Goal: Information Seeking & Learning: Learn about a topic

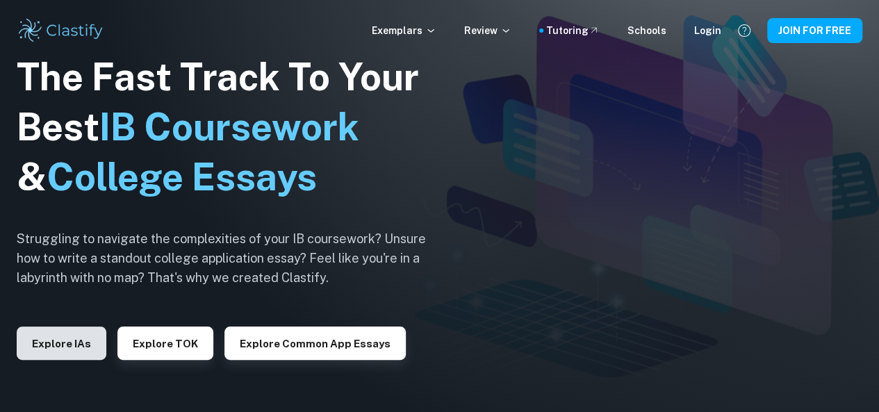
click at [63, 350] on button "Explore IAs" at bounding box center [62, 343] width 90 height 33
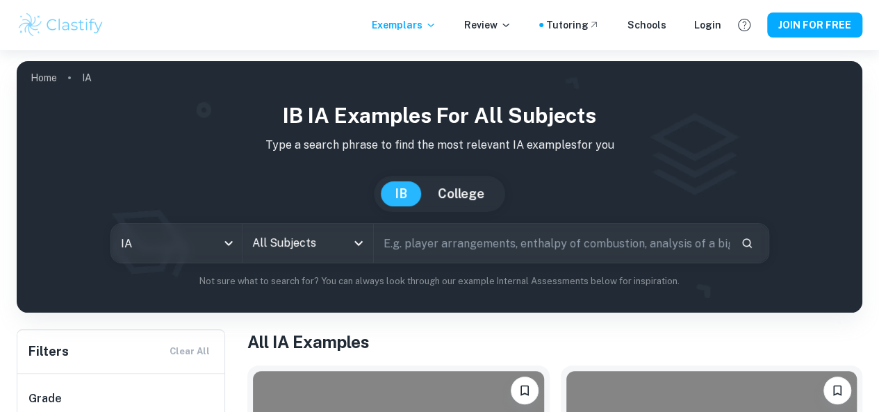
click at [319, 240] on input "All Subjects" at bounding box center [297, 243] width 97 height 26
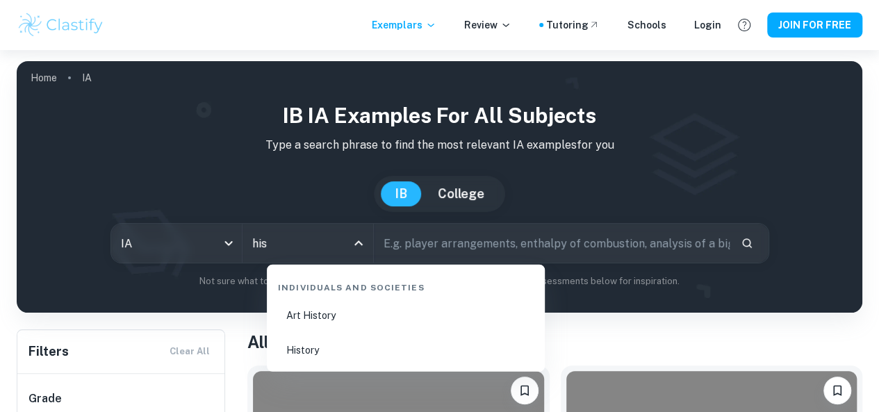
click at [318, 361] on li "History" at bounding box center [405, 350] width 267 height 32
type input "History"
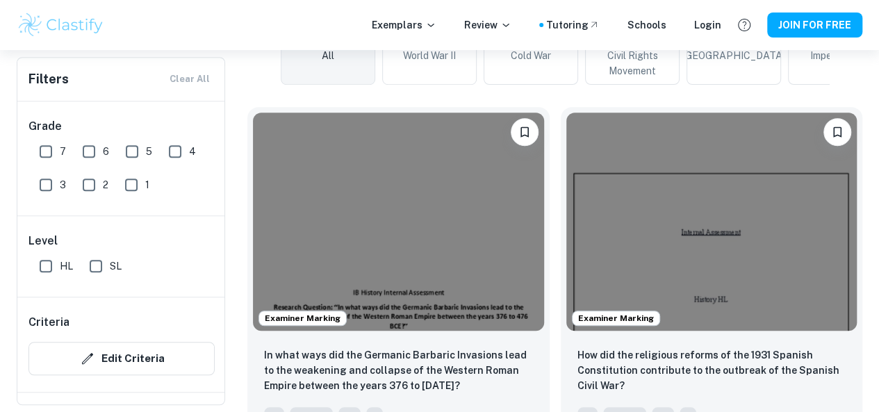
scroll to position [391, 0]
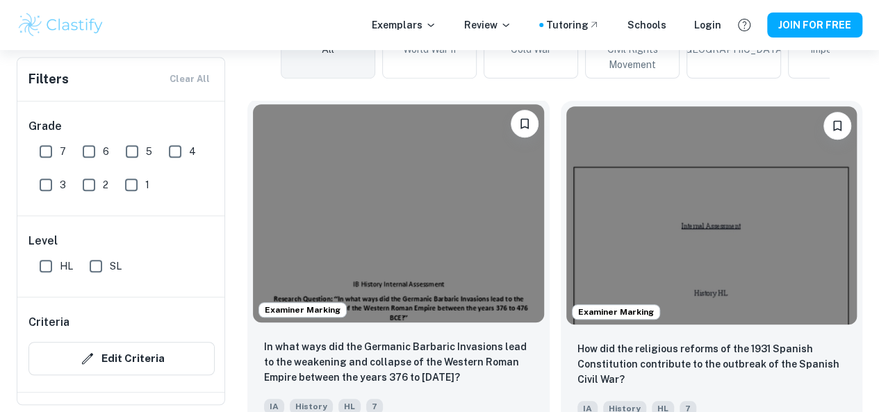
click at [398, 218] on img at bounding box center [398, 213] width 291 height 218
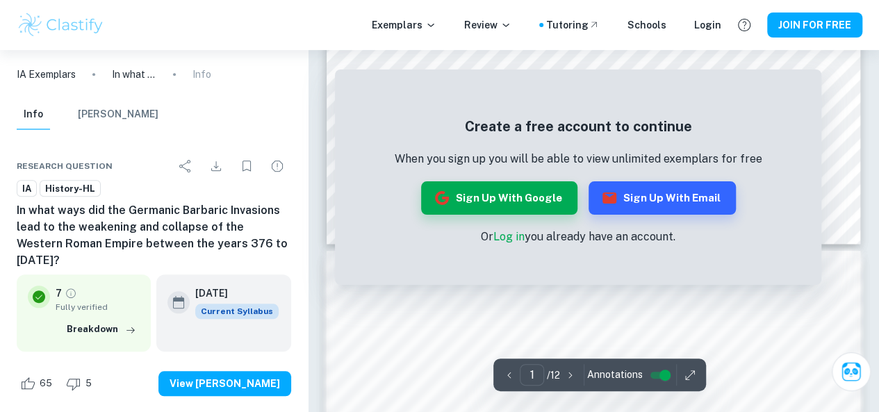
scroll to position [794, 0]
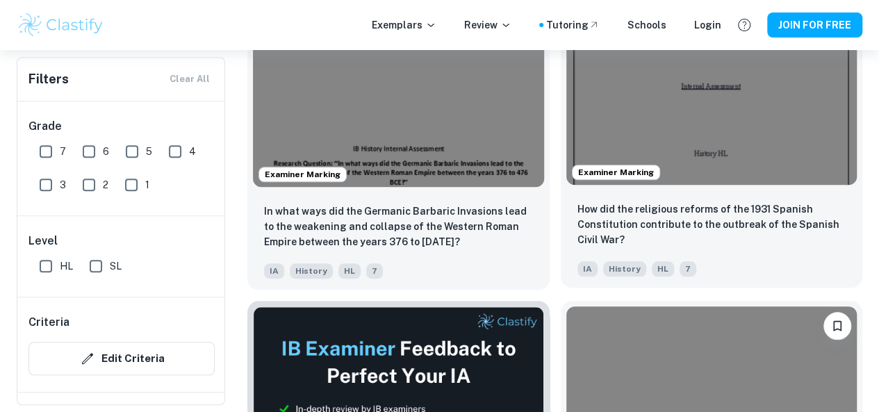
scroll to position [533, 0]
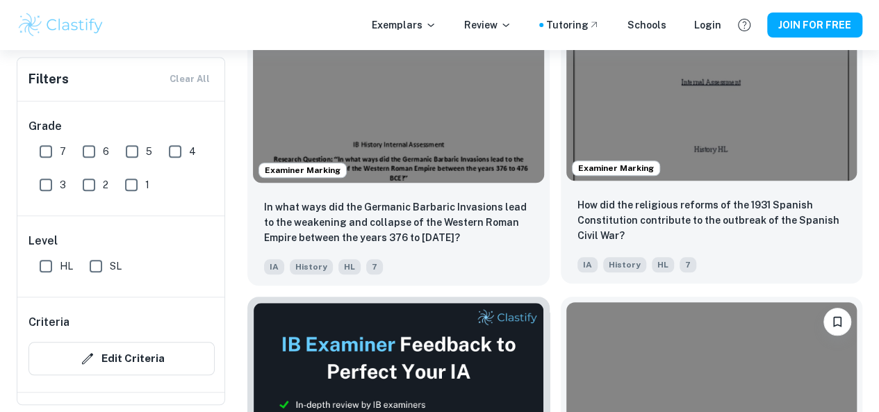
click at [601, 86] on img at bounding box center [712, 71] width 291 height 218
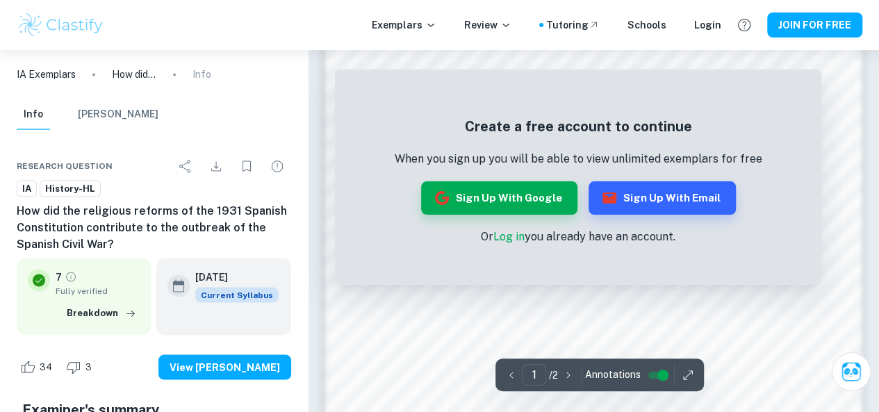
scroll to position [1261, 0]
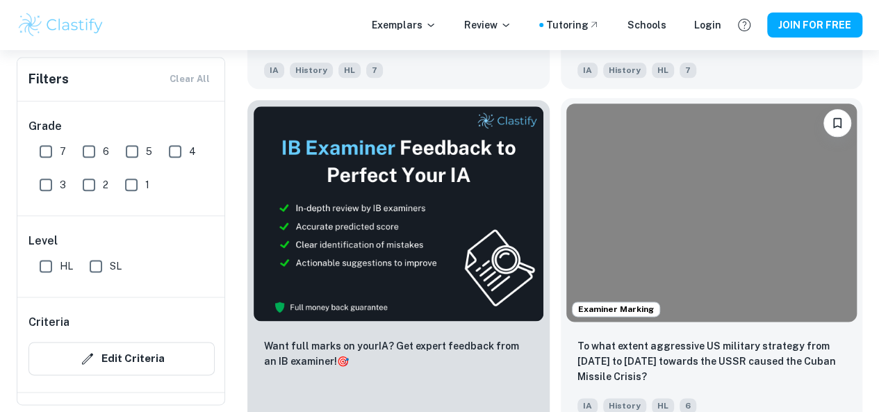
scroll to position [729, 0]
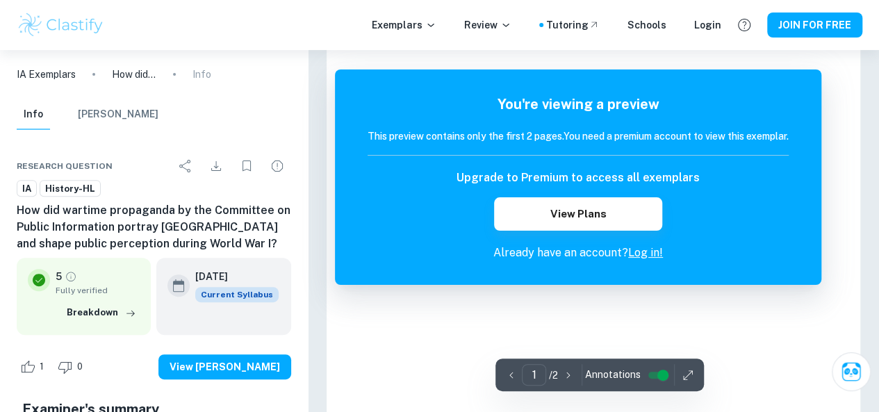
scroll to position [157, 0]
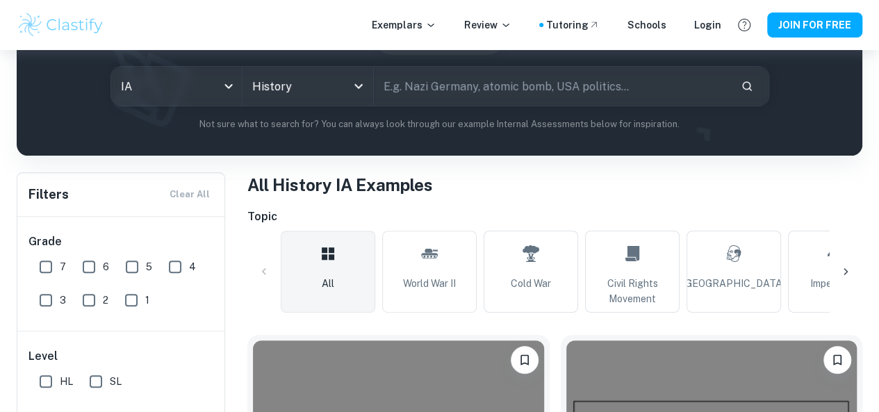
scroll to position [729, 0]
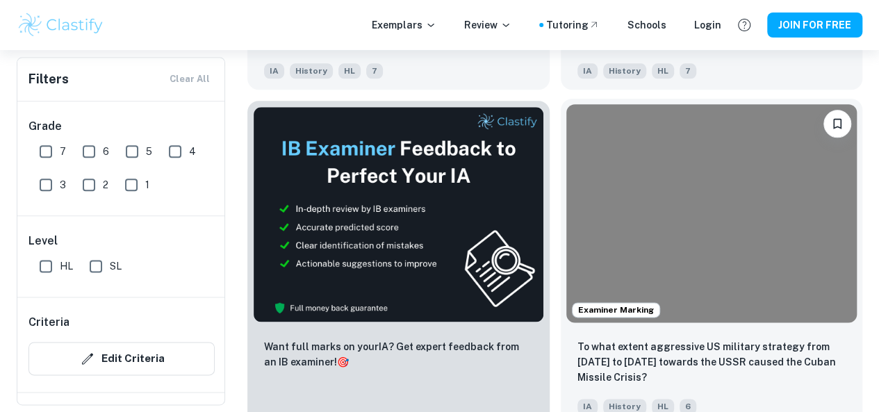
click at [567, 124] on img at bounding box center [712, 213] width 291 height 218
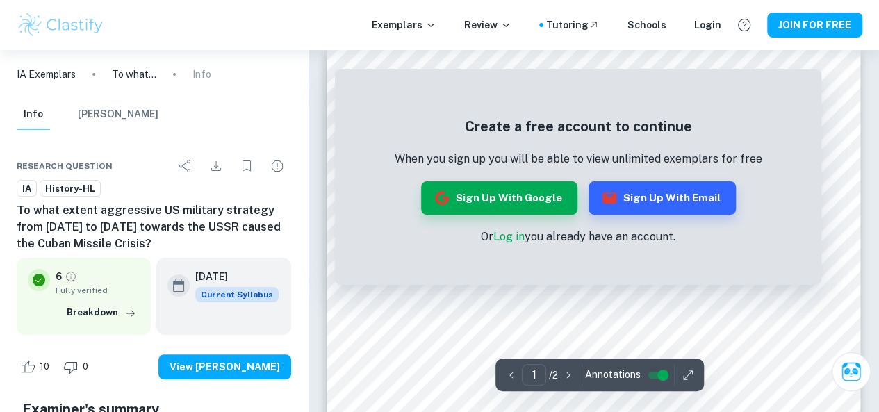
scroll to position [17, 0]
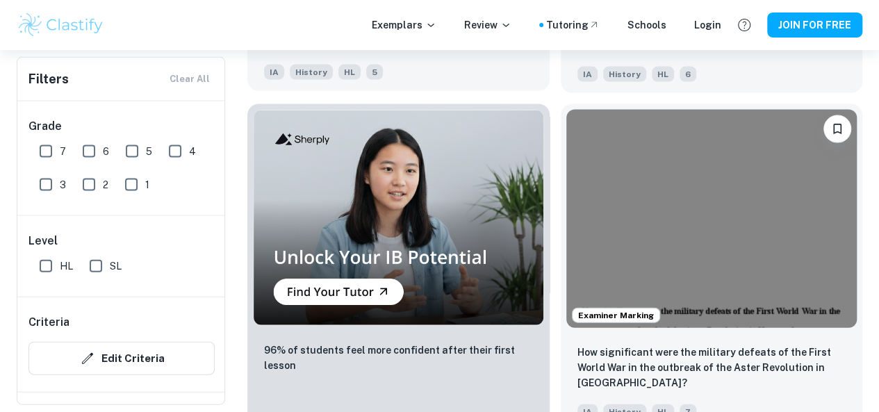
scroll to position [1515, 0]
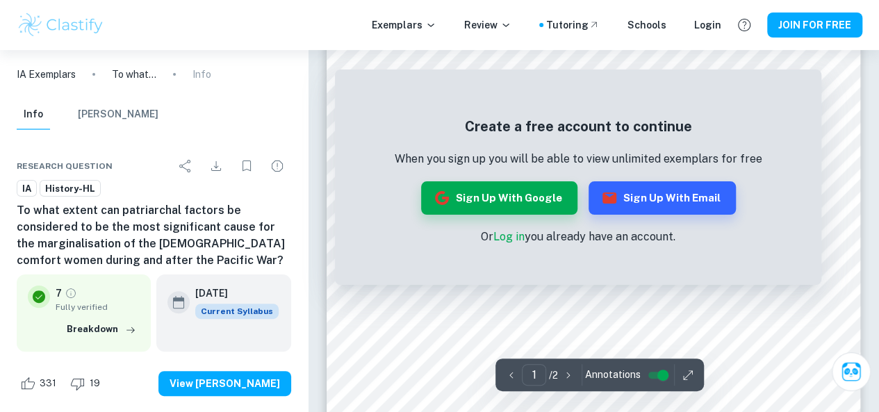
scroll to position [40, 0]
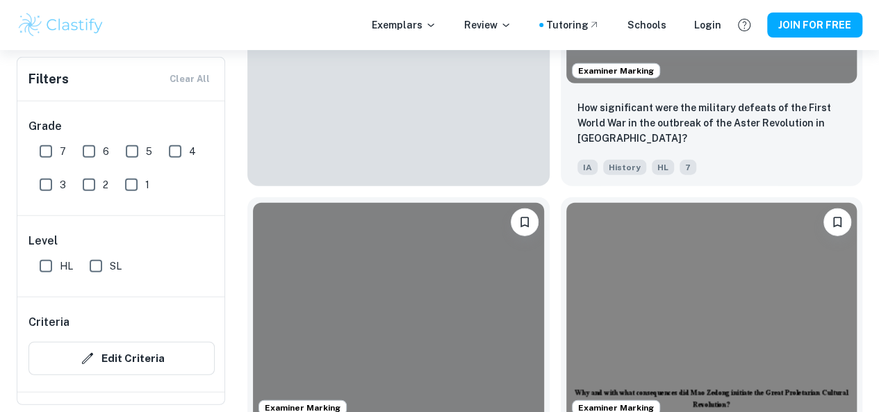
scroll to position [1648, 0]
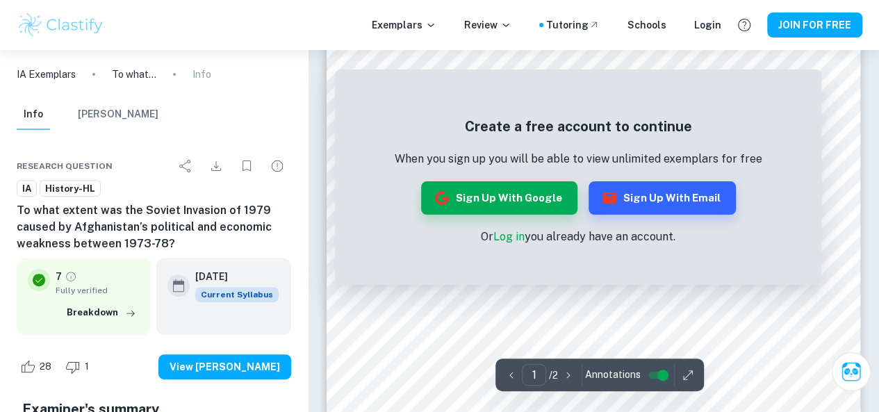
scroll to position [75, 0]
click at [16, 1] on div "Exemplars Review Tutoring Schools Login JOIN FOR FREE" at bounding box center [439, 25] width 879 height 50
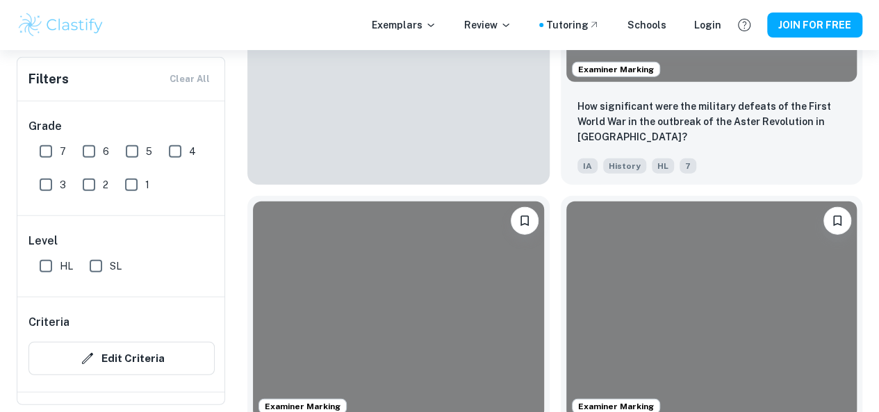
scroll to position [1714, 0]
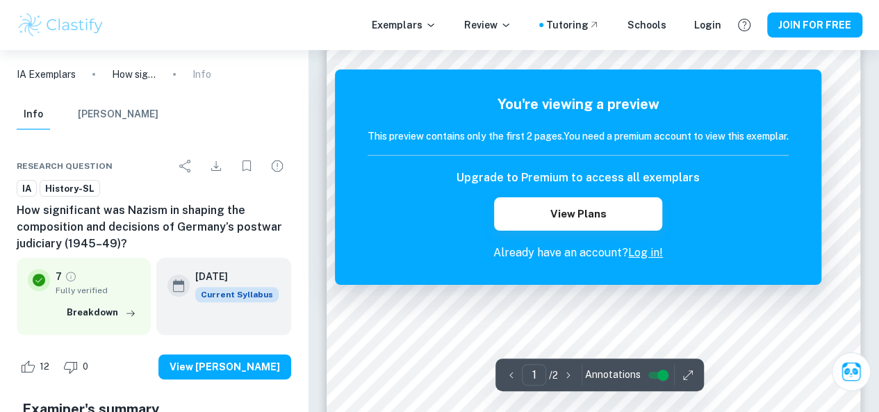
scroll to position [65, 0]
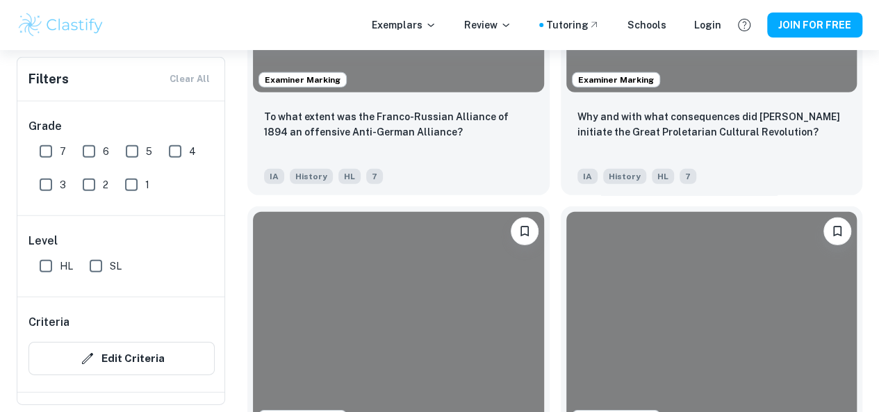
scroll to position [1983, 0]
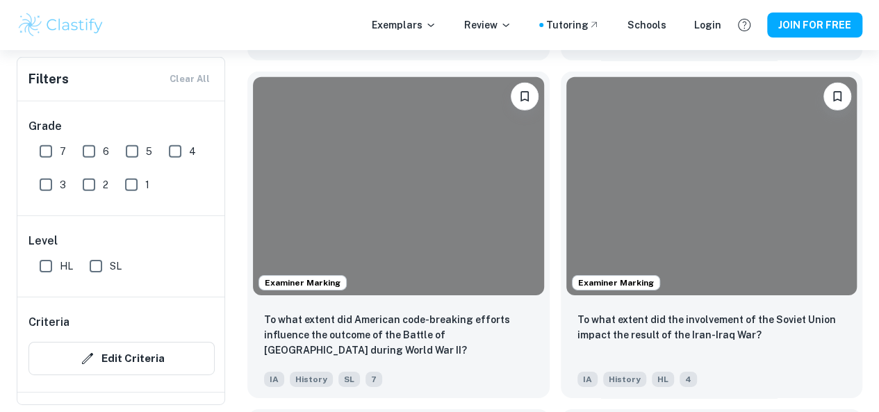
scroll to position [2142, 0]
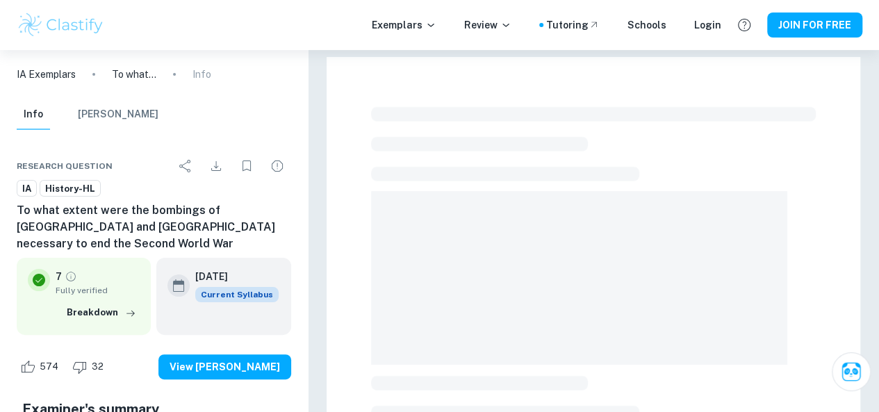
scroll to position [35, 0]
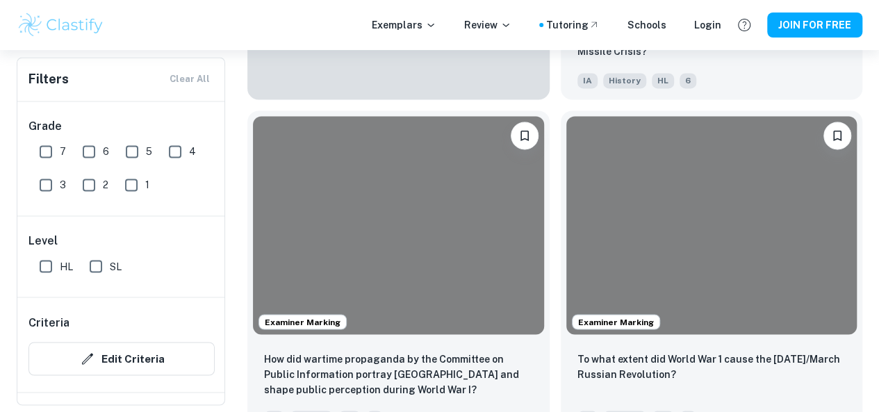
scroll to position [1048, 0]
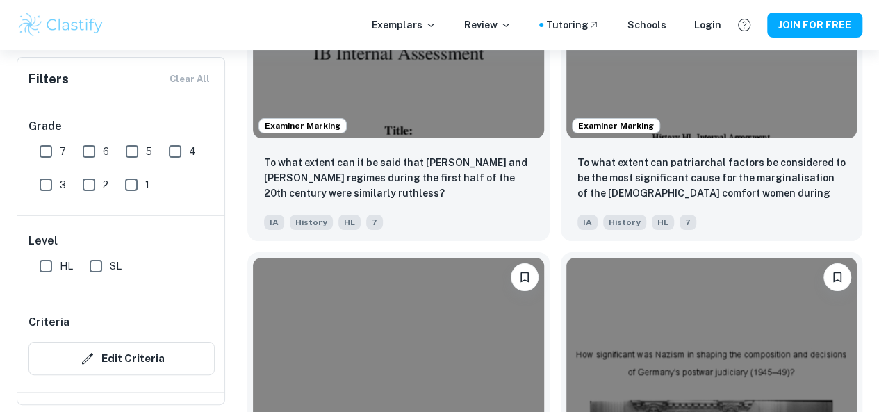
scroll to position [2704, 0]
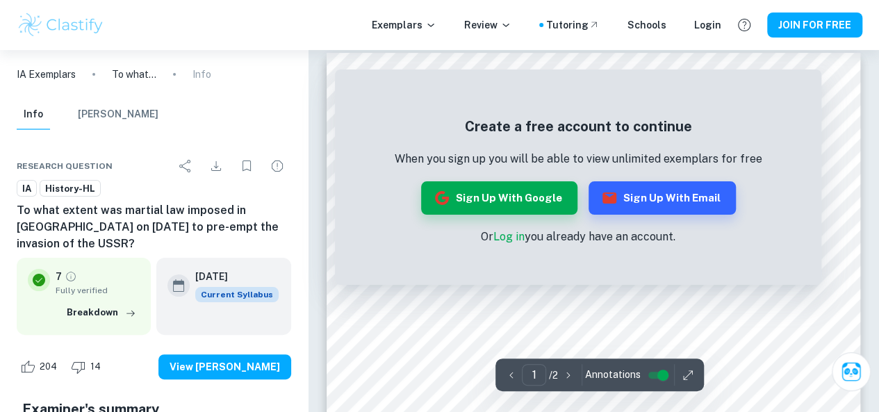
scroll to position [12, 0]
click at [507, 234] on link "Log in" at bounding box center [509, 236] width 31 height 13
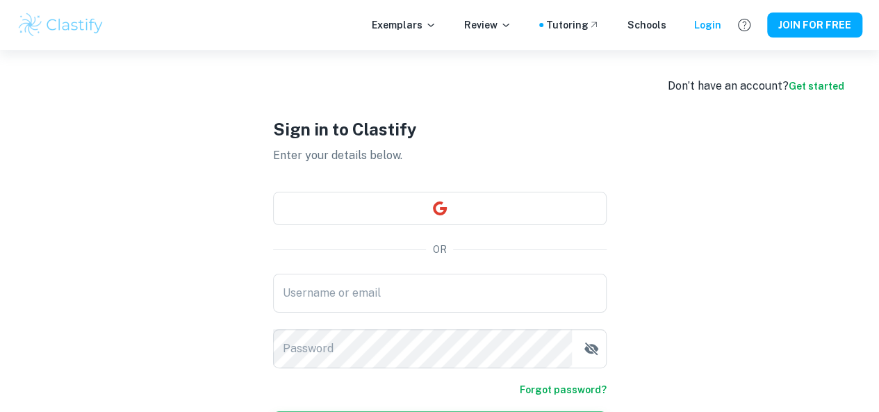
type input "[EMAIL_ADDRESS][DOMAIN_NAME]"
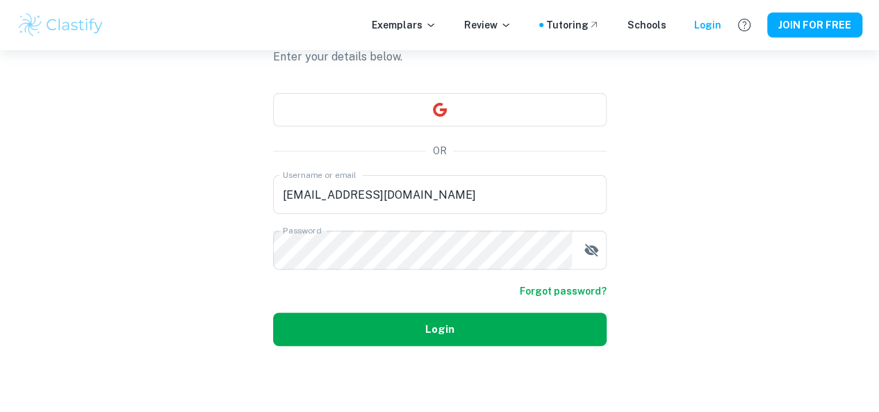
click at [477, 320] on button "Login" at bounding box center [440, 329] width 334 height 33
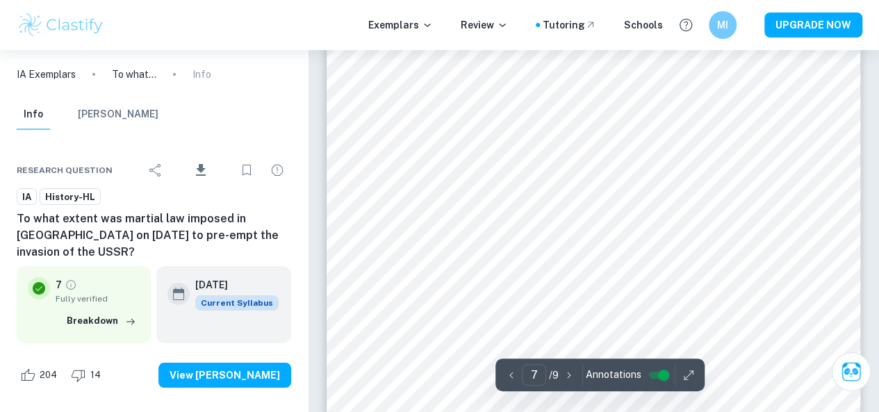
scroll to position [5061, 0]
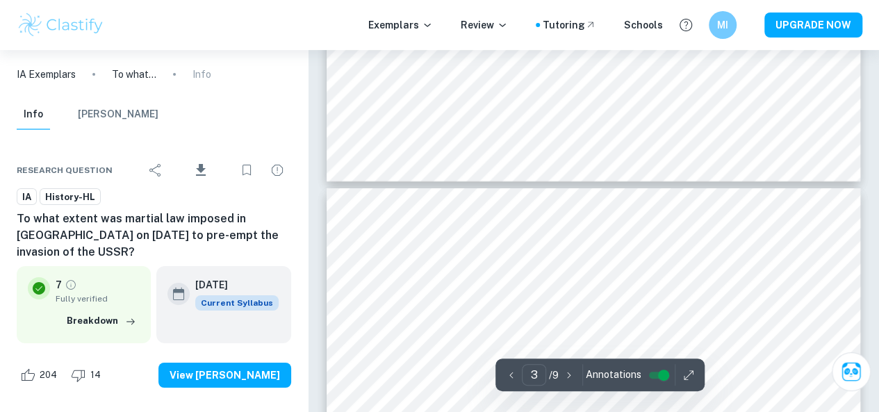
type input "4"
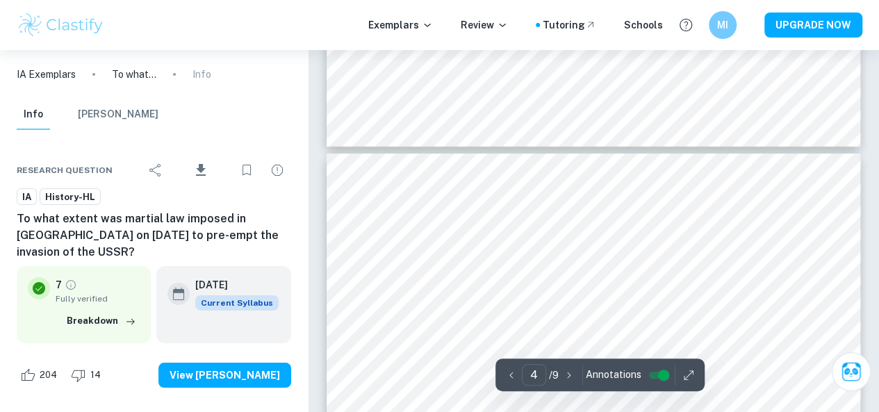
scroll to position [2373, 0]
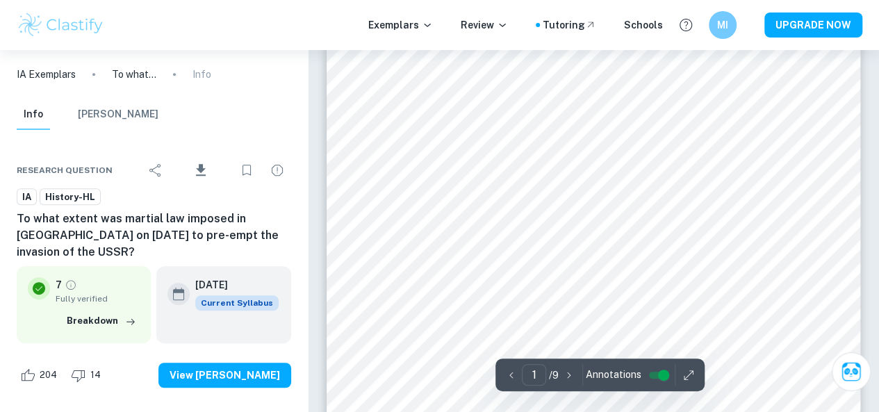
scroll to position [455, 0]
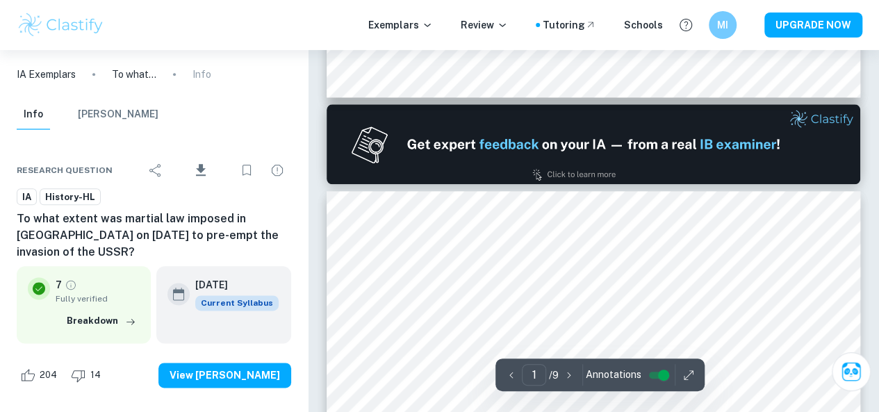
type input "2"
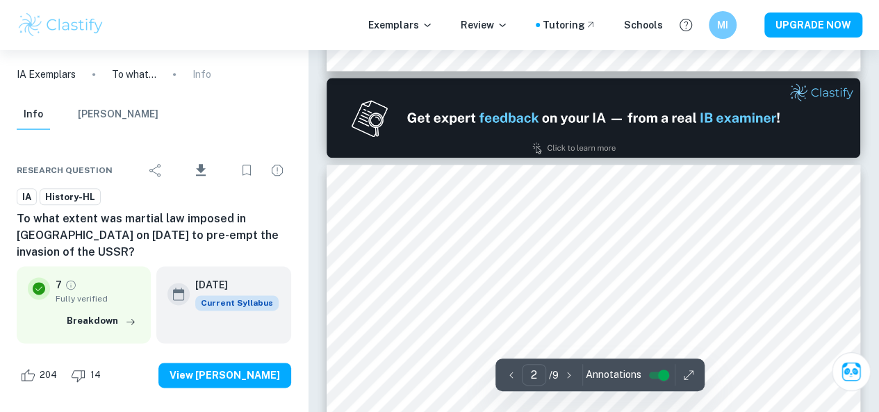
scroll to position [776, 0]
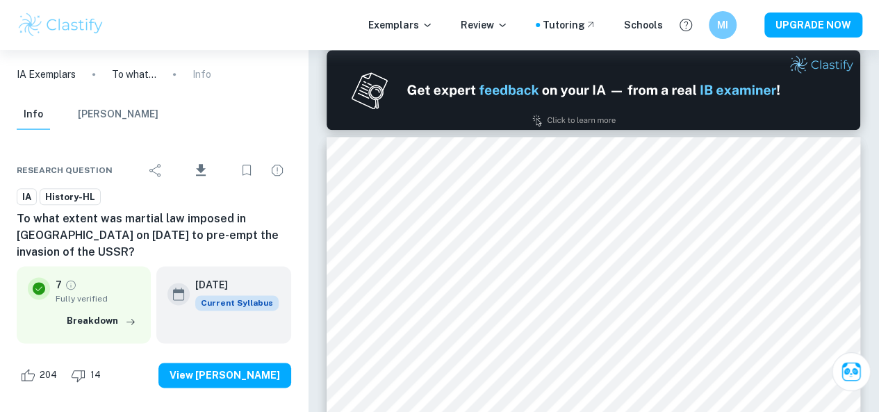
click at [67, 81] on p "IA Exemplars" at bounding box center [46, 74] width 59 height 15
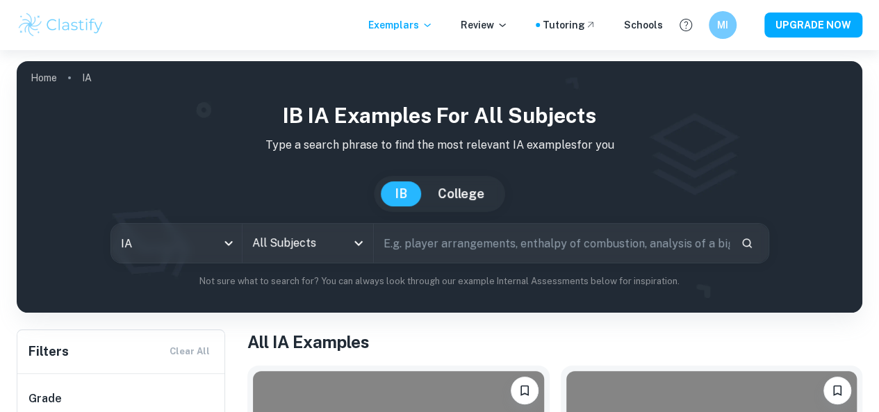
scroll to position [86, 0]
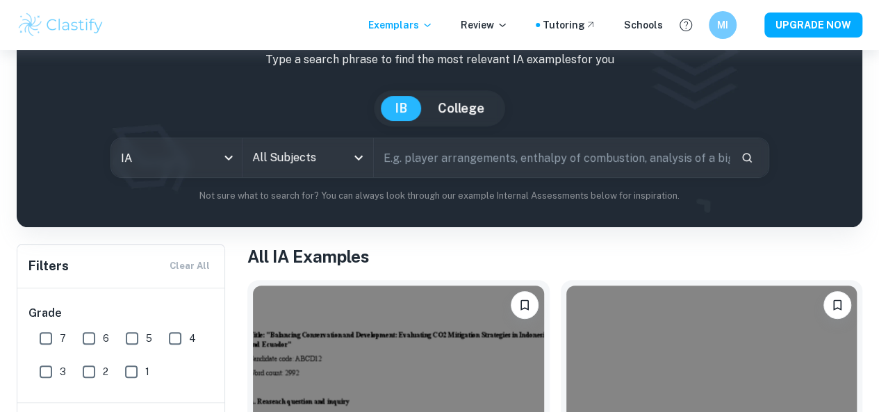
click at [346, 163] on input "All Subjects" at bounding box center [297, 158] width 97 height 26
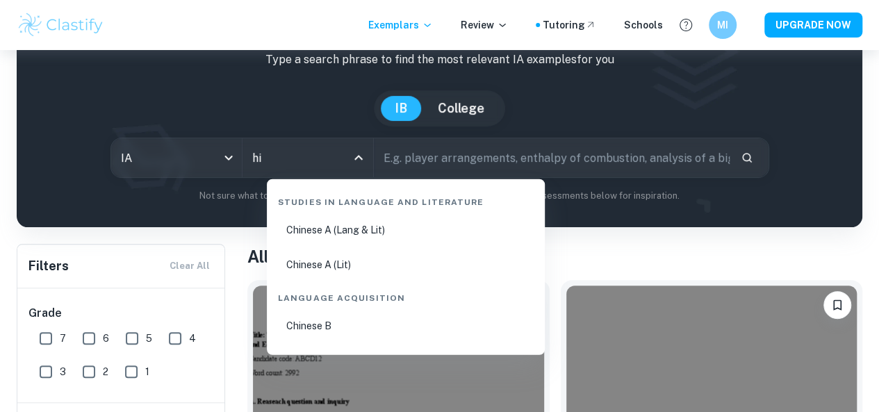
type input "his"
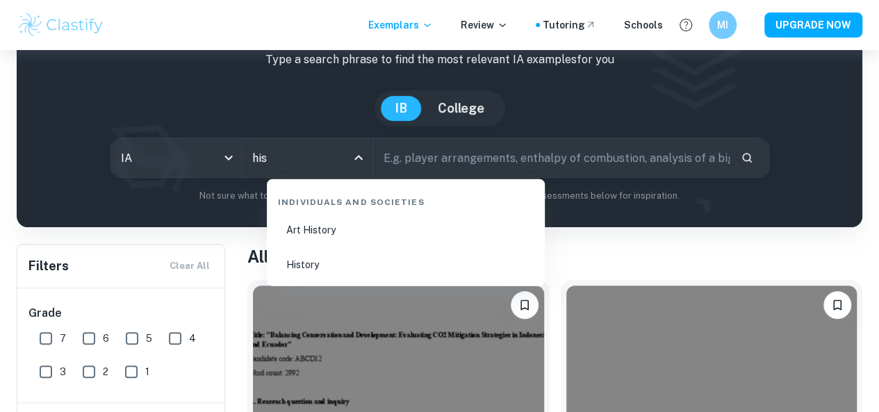
click at [335, 266] on li "History" at bounding box center [405, 265] width 267 height 32
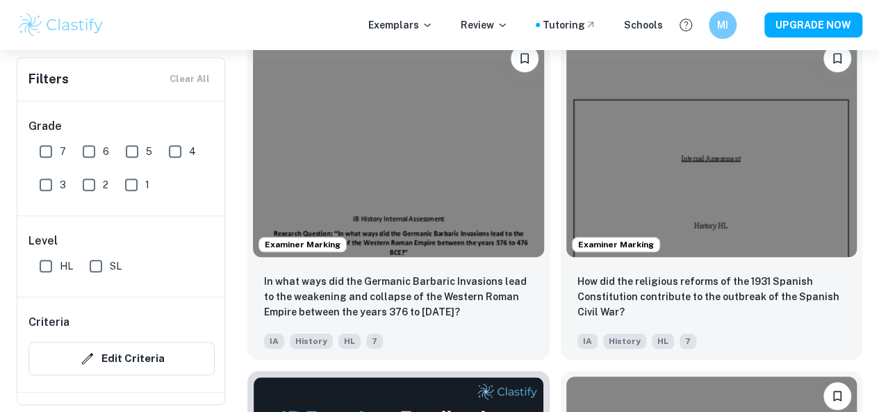
scroll to position [464, 0]
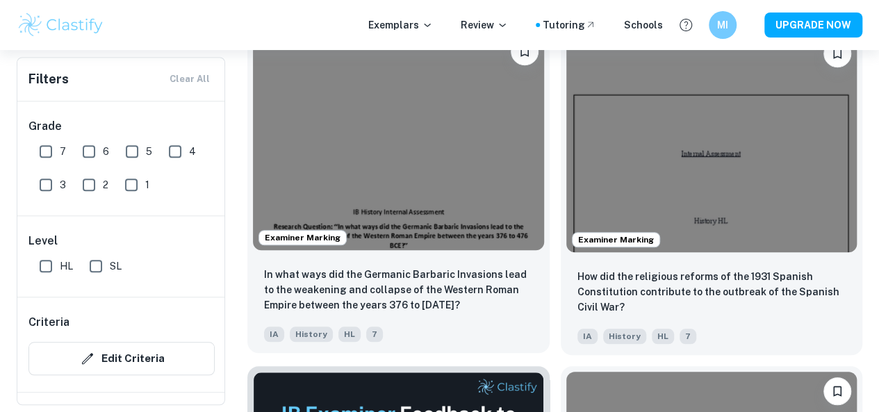
click at [377, 88] on img at bounding box center [398, 141] width 291 height 218
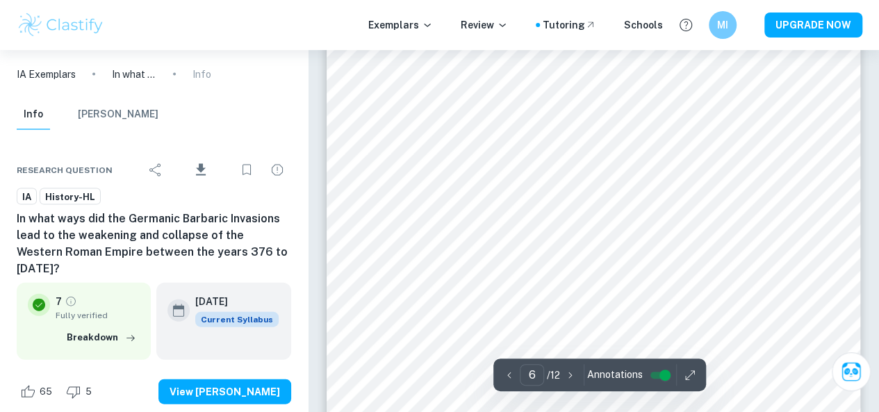
type input "5"
